Goal: Navigation & Orientation: Find specific page/section

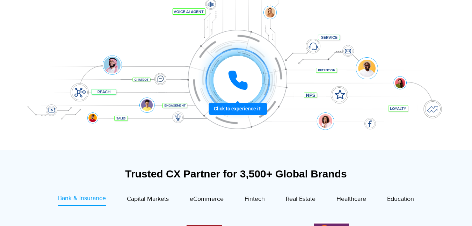
scroll to position [210, 0]
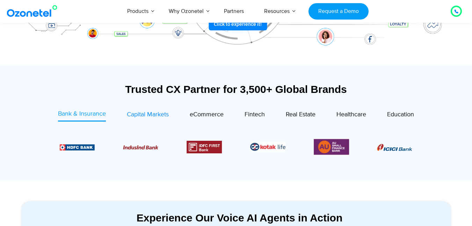
click at [164, 115] on span "Capital Markets" at bounding box center [148, 115] width 42 height 8
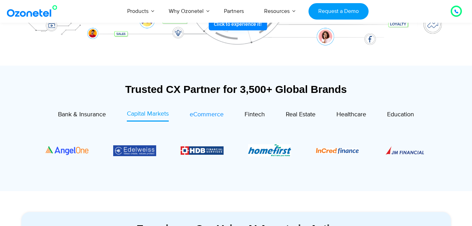
click at [200, 116] on span "eCommerce" at bounding box center [207, 115] width 34 height 8
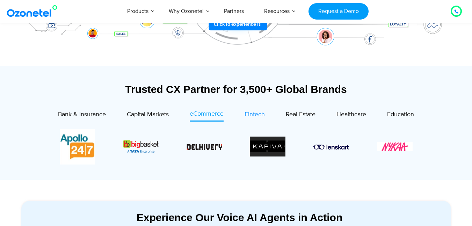
click at [255, 116] on span "Fintech" at bounding box center [254, 115] width 20 height 8
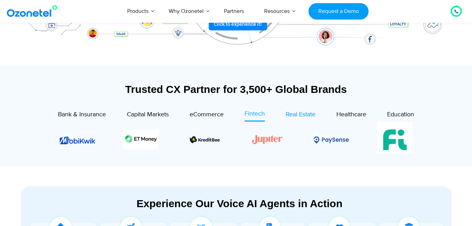
click at [293, 118] on span "Real Estate" at bounding box center [301, 115] width 30 height 8
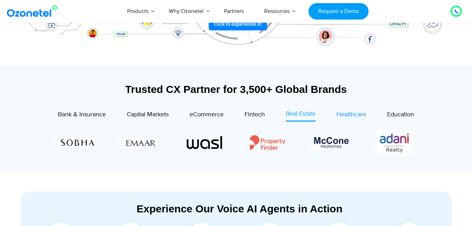
click at [343, 117] on span "Healthcare" at bounding box center [351, 115] width 30 height 8
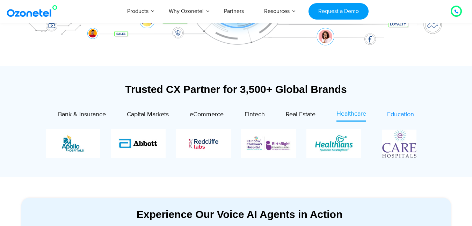
click at [399, 115] on span "Education" at bounding box center [400, 115] width 27 height 8
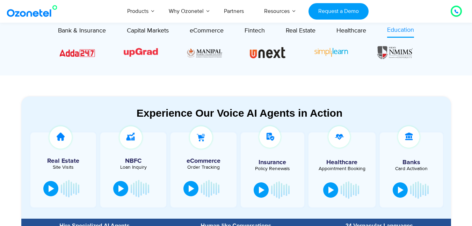
scroll to position [335, 0]
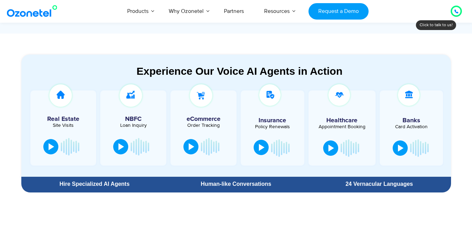
click at [266, 151] on button at bounding box center [261, 147] width 15 height 15
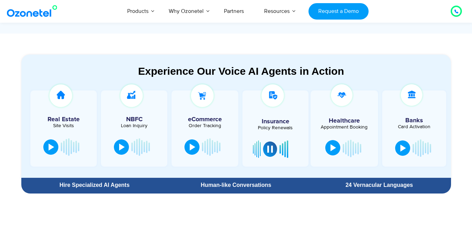
click at [332, 145] on div at bounding box center [333, 147] width 6 height 7
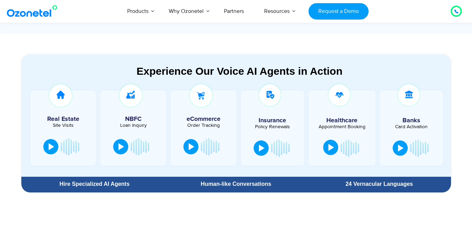
click at [333, 148] on div at bounding box center [331, 147] width 6 height 7
click at [336, 147] on button at bounding box center [330, 147] width 15 height 15
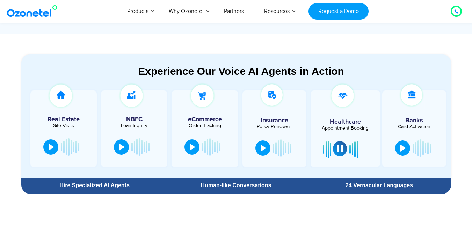
click at [339, 148] on div at bounding box center [340, 148] width 6 height 7
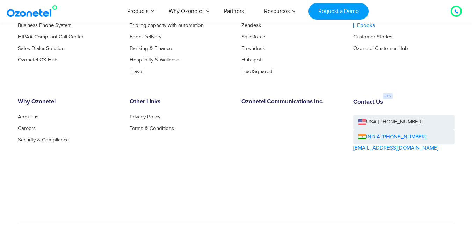
scroll to position [3859, 0]
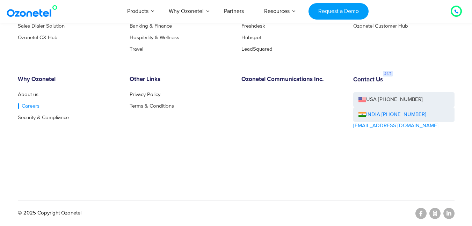
click at [22, 108] on link "Careers" at bounding box center [29, 105] width 22 height 5
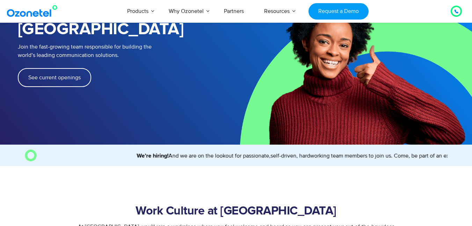
click at [58, 75] on span "See current openings" at bounding box center [54, 78] width 52 height 6
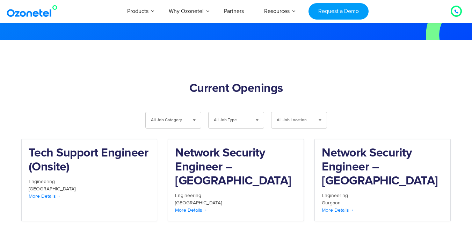
scroll to position [724, 0]
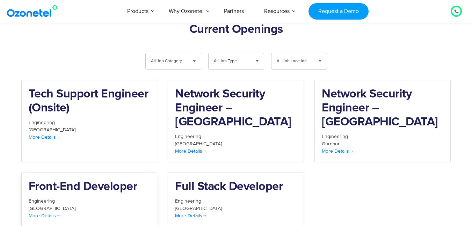
click at [118, 180] on h2 "Front-End Developer" at bounding box center [90, 187] width 122 height 14
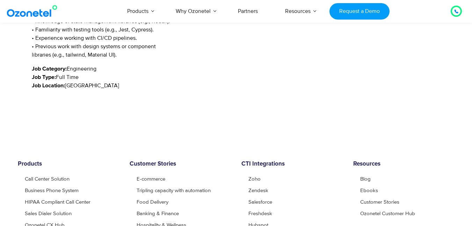
scroll to position [545, 0]
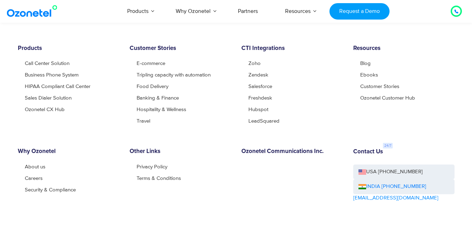
click at [23, 177] on ul "About us Careers Security & Compliance" at bounding box center [68, 178] width 101 height 28
click at [27, 177] on link "Careers" at bounding box center [36, 178] width 22 height 5
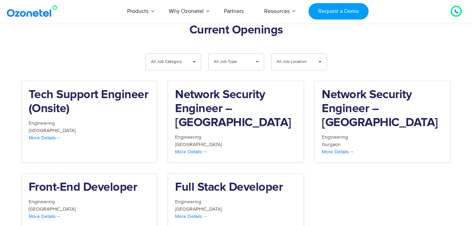
scroll to position [724, 0]
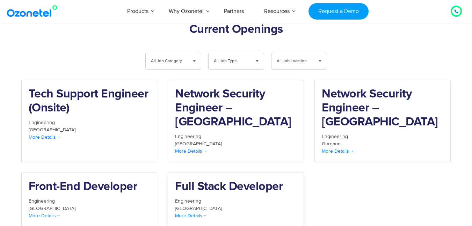
click at [198, 213] on span "More Details" at bounding box center [191, 216] width 32 height 6
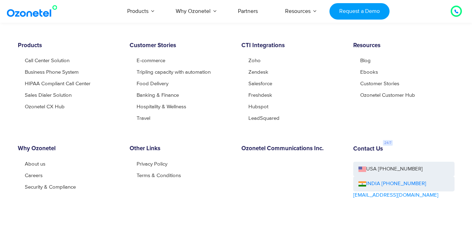
scroll to position [419, 0]
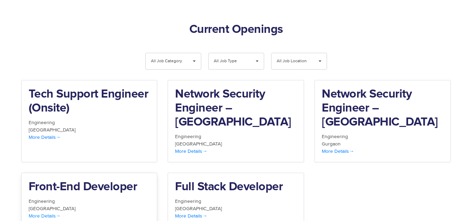
click at [74, 180] on h2 "Front-End Developer" at bounding box center [90, 187] width 122 height 14
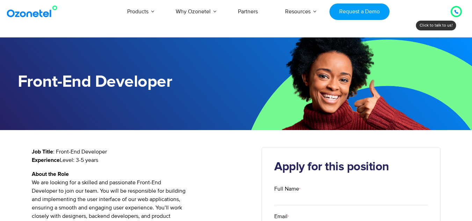
click at [36, 10] on img at bounding box center [33, 11] width 57 height 13
